Goal: Find specific page/section: Find specific page/section

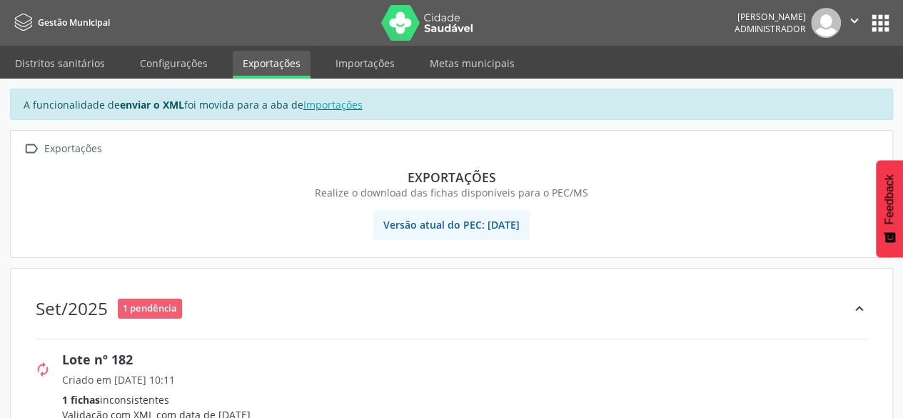
click at [872, 26] on button "apps" at bounding box center [880, 23] width 25 height 25
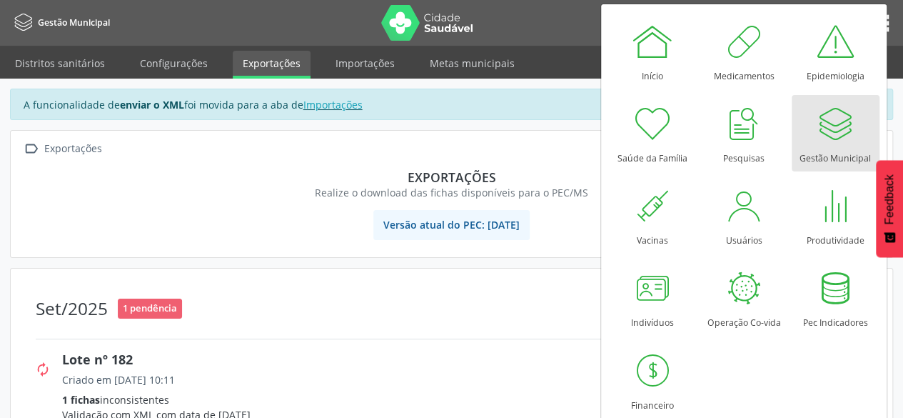
click at [834, 132] on div at bounding box center [835, 123] width 43 height 43
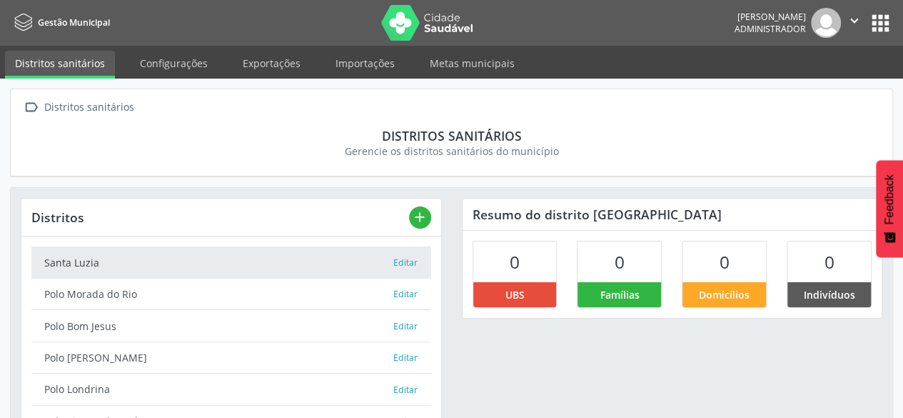
click at [893, 25] on nav "Gestão Municipal Bruno Philippi dos Santos Silva Administrador  Configurações …" at bounding box center [451, 23] width 903 height 46
click at [881, 23] on button "apps" at bounding box center [880, 23] width 25 height 25
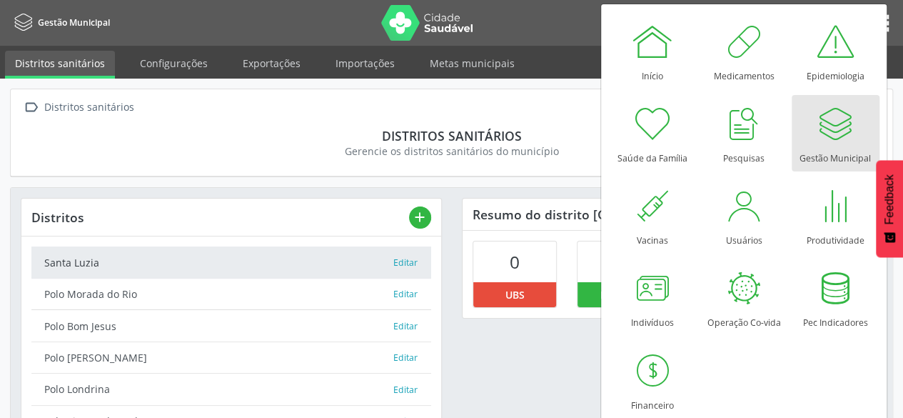
click at [846, 116] on div at bounding box center [835, 123] width 43 height 43
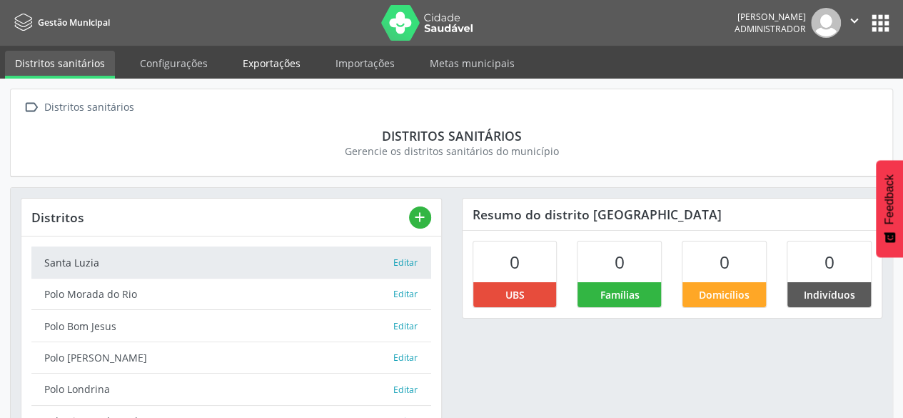
click at [266, 65] on link "Exportações" at bounding box center [272, 63] width 78 height 25
